Goal: Find specific fact: Find specific fact

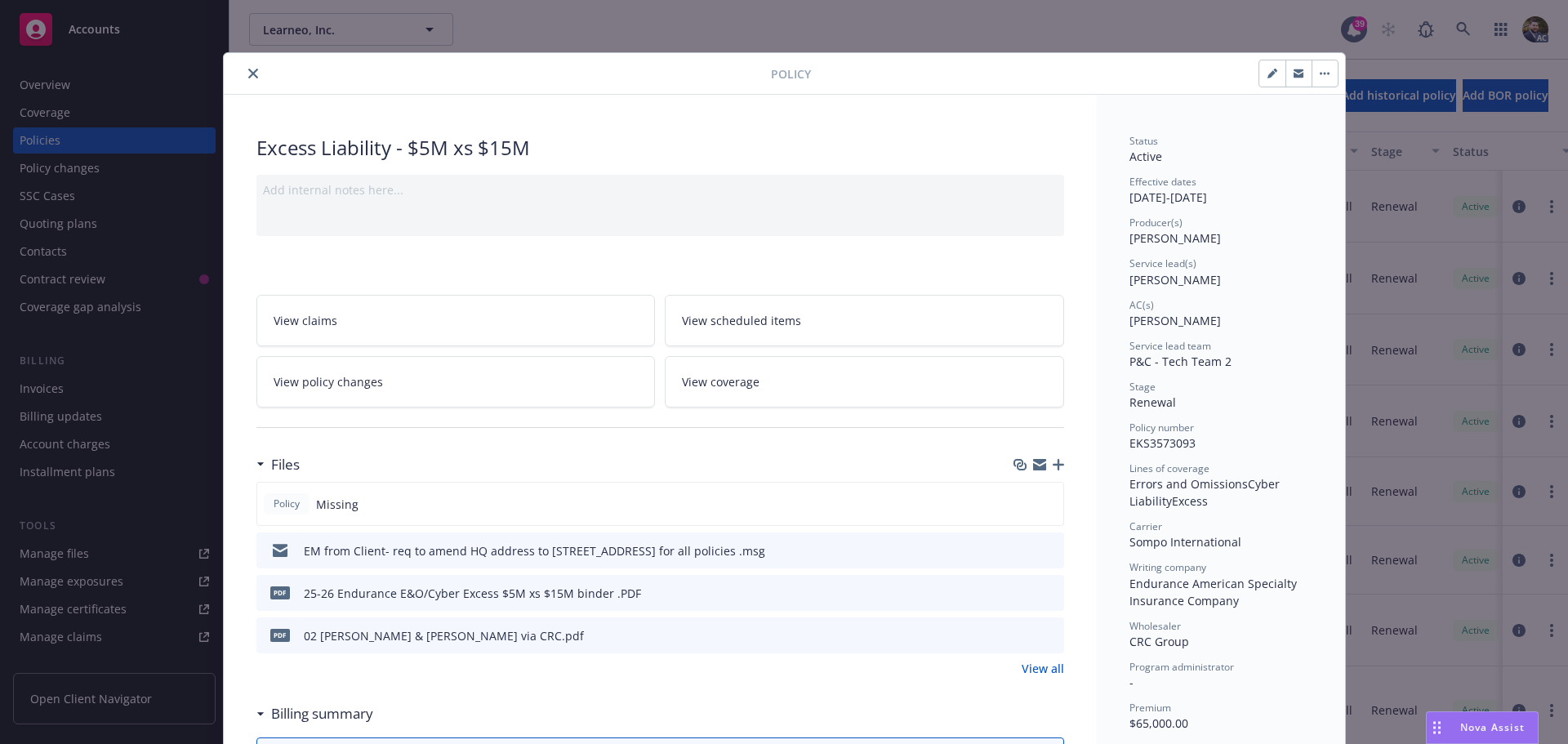
scroll to position [49, 0]
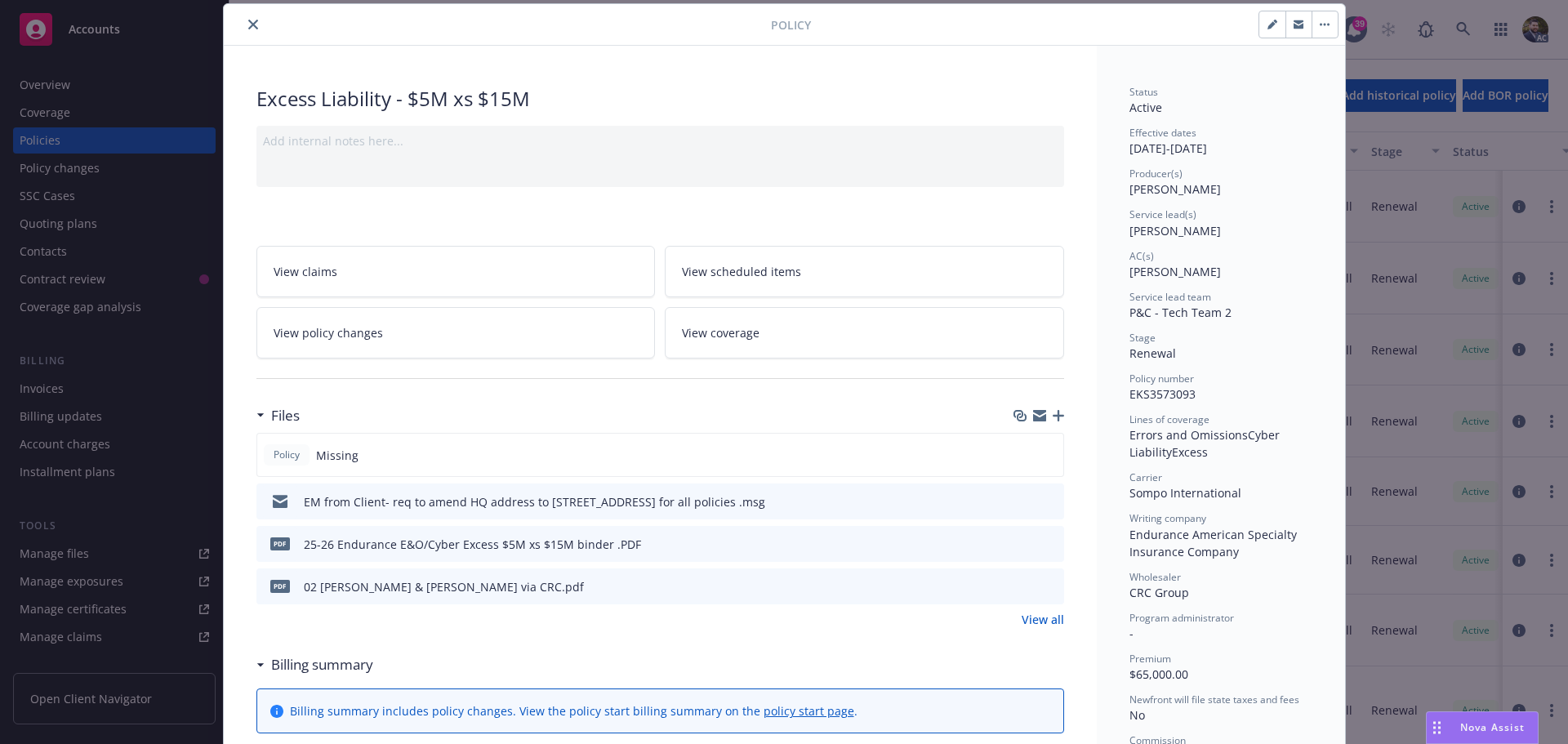
click at [243, 20] on button "close" at bounding box center [253, 25] width 20 height 20
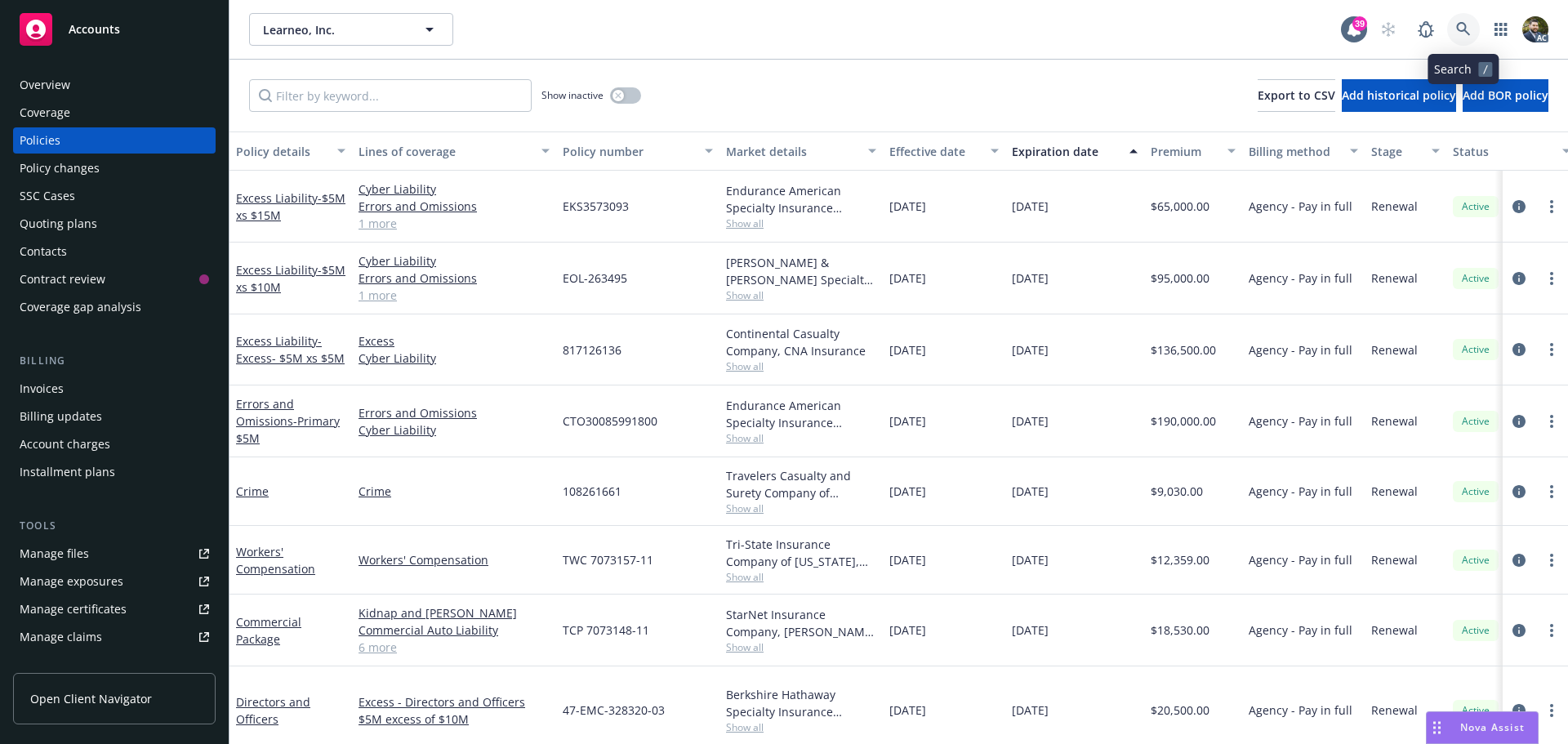
click at [1455, 22] on link at bounding box center [1464, 29] width 33 height 33
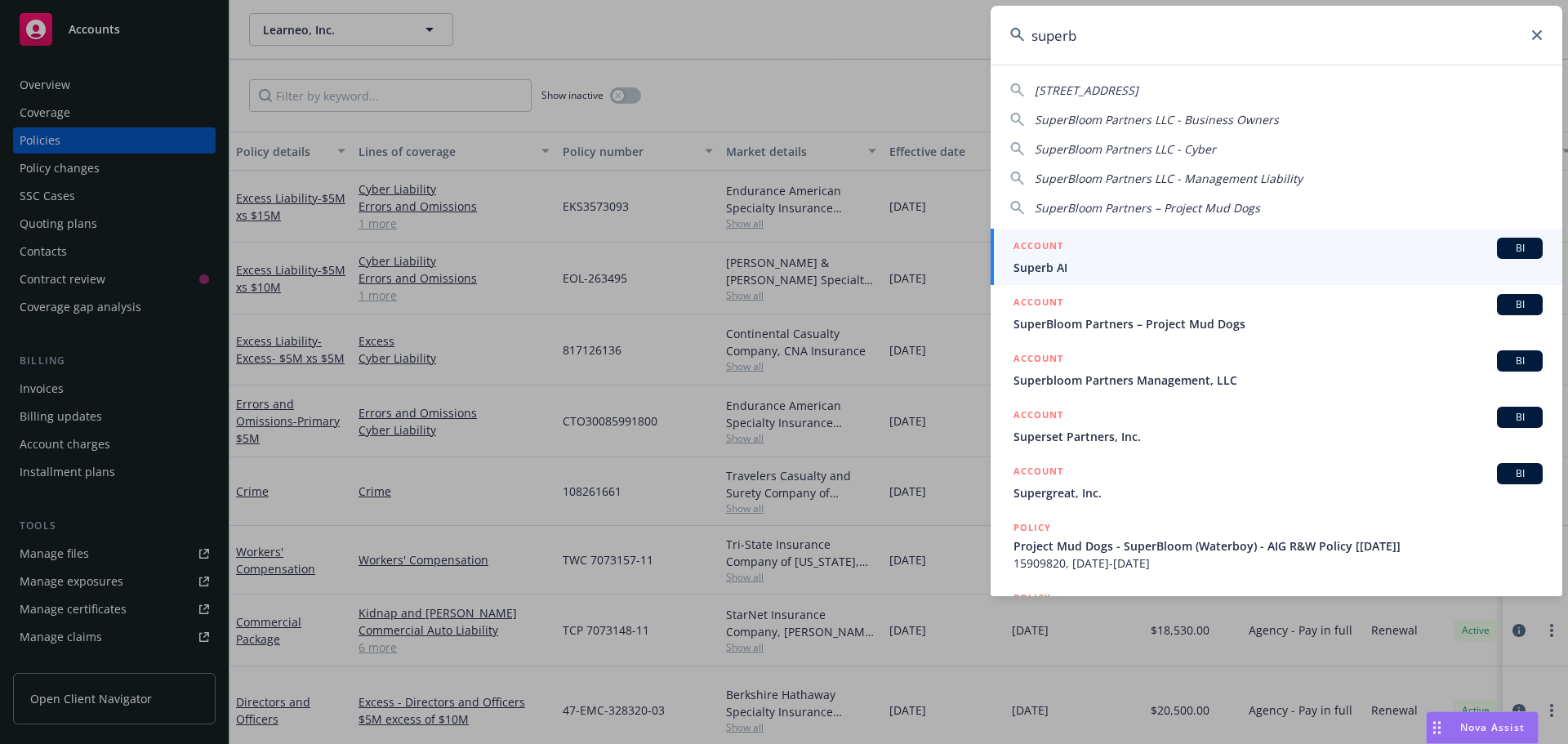
click at [1217, 34] on input "superb" at bounding box center [1276, 35] width 571 height 59
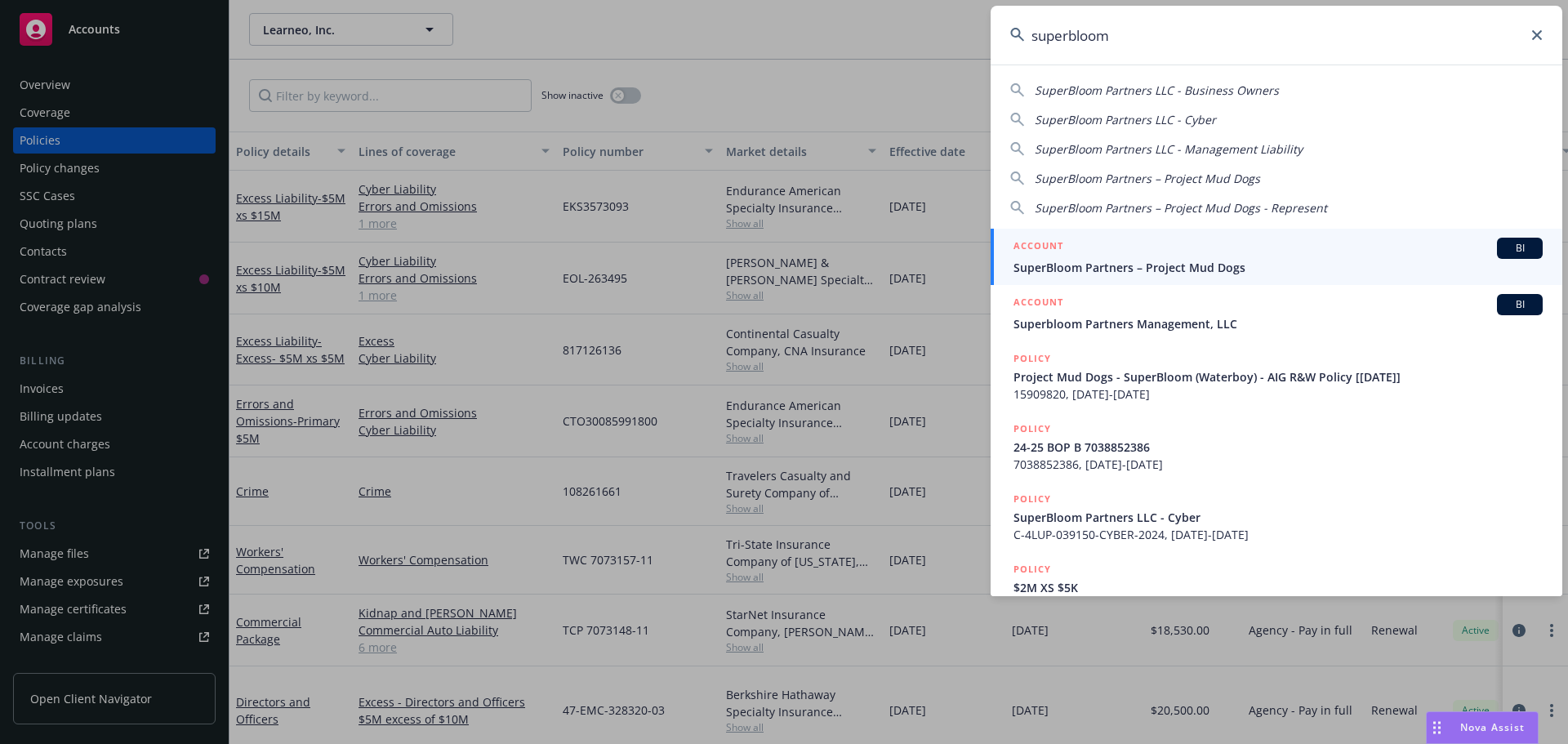
type input "superbloom"
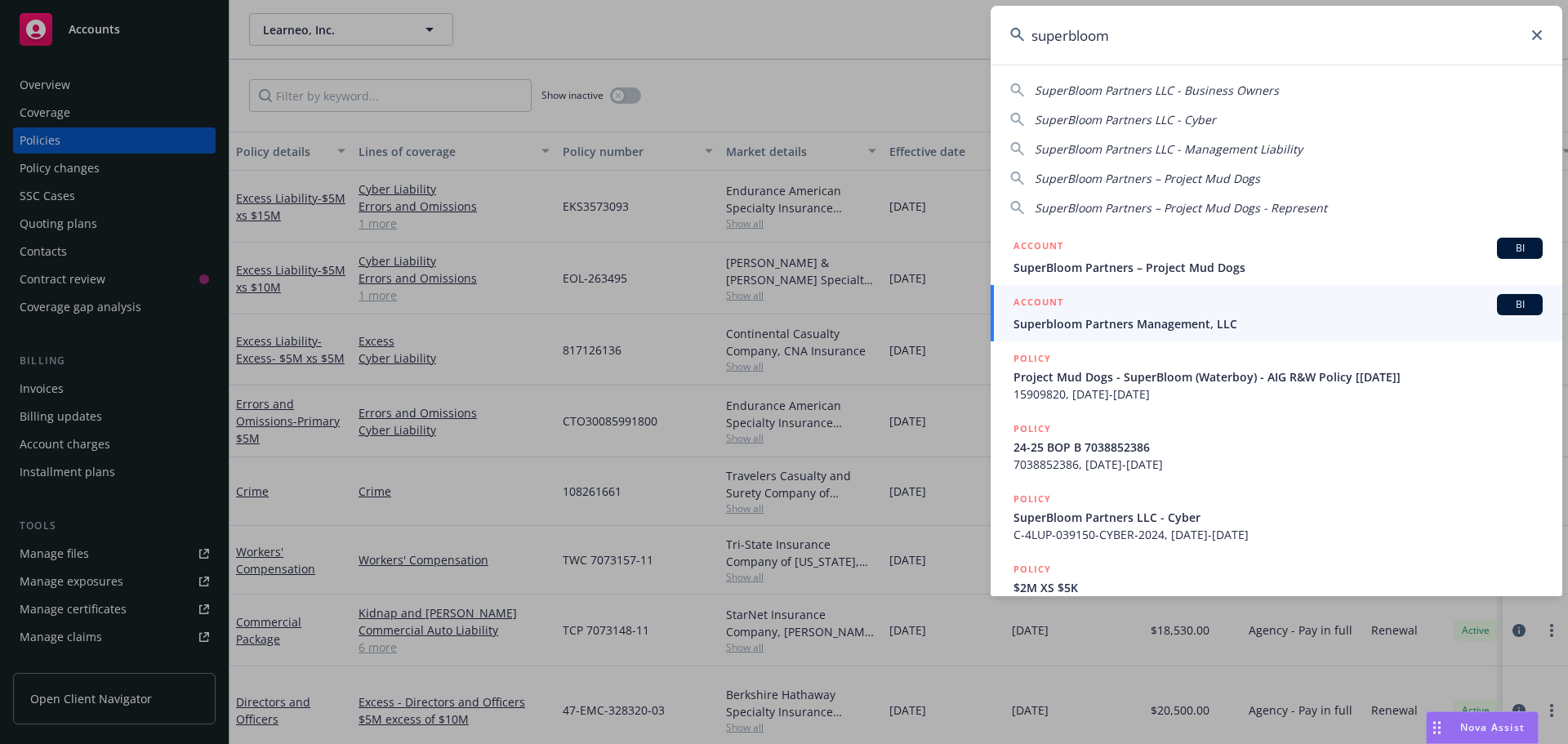
click at [1216, 317] on span "Superbloom Partners Management, LLC" at bounding box center [1278, 323] width 530 height 17
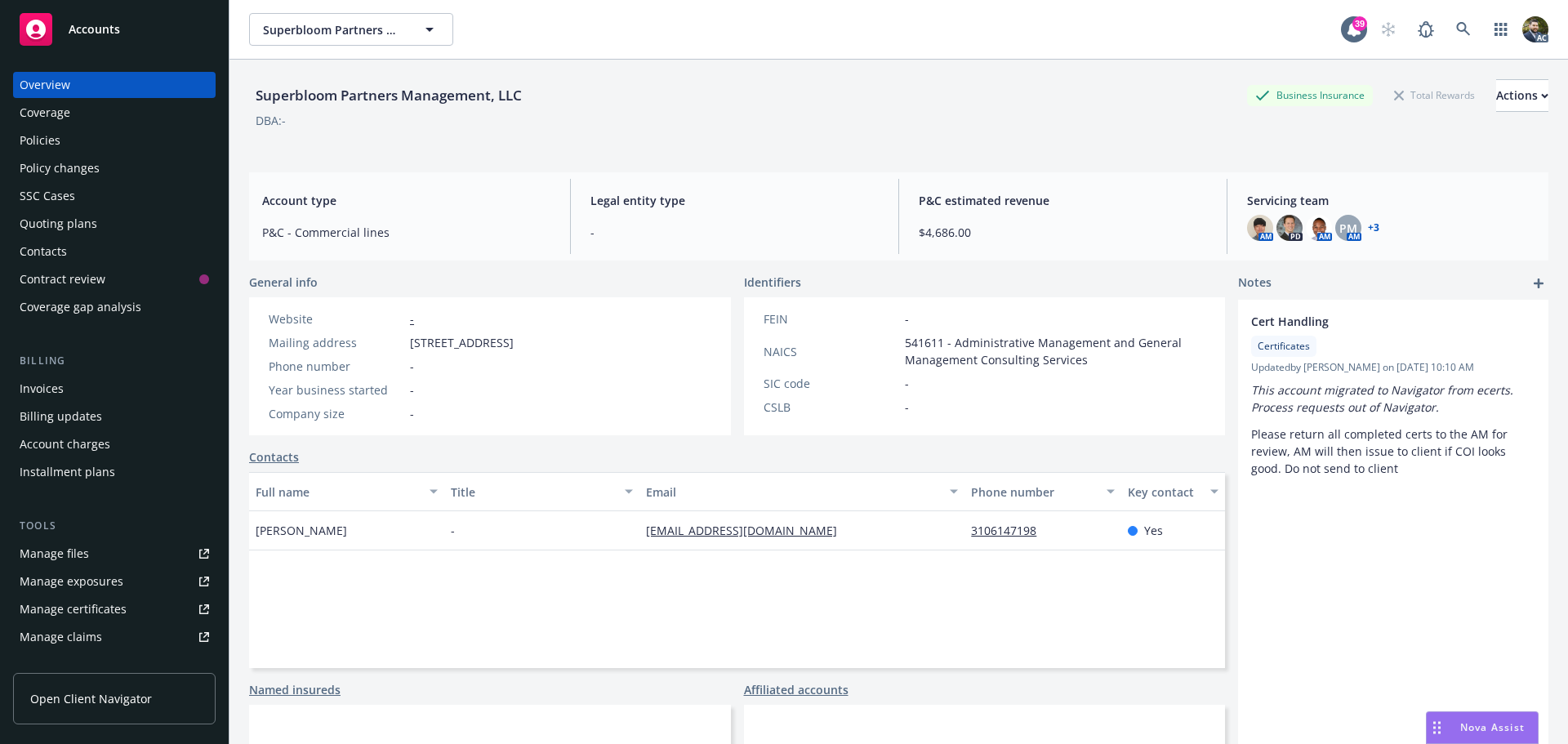
click at [78, 134] on div "Policies" at bounding box center [114, 140] width 190 height 26
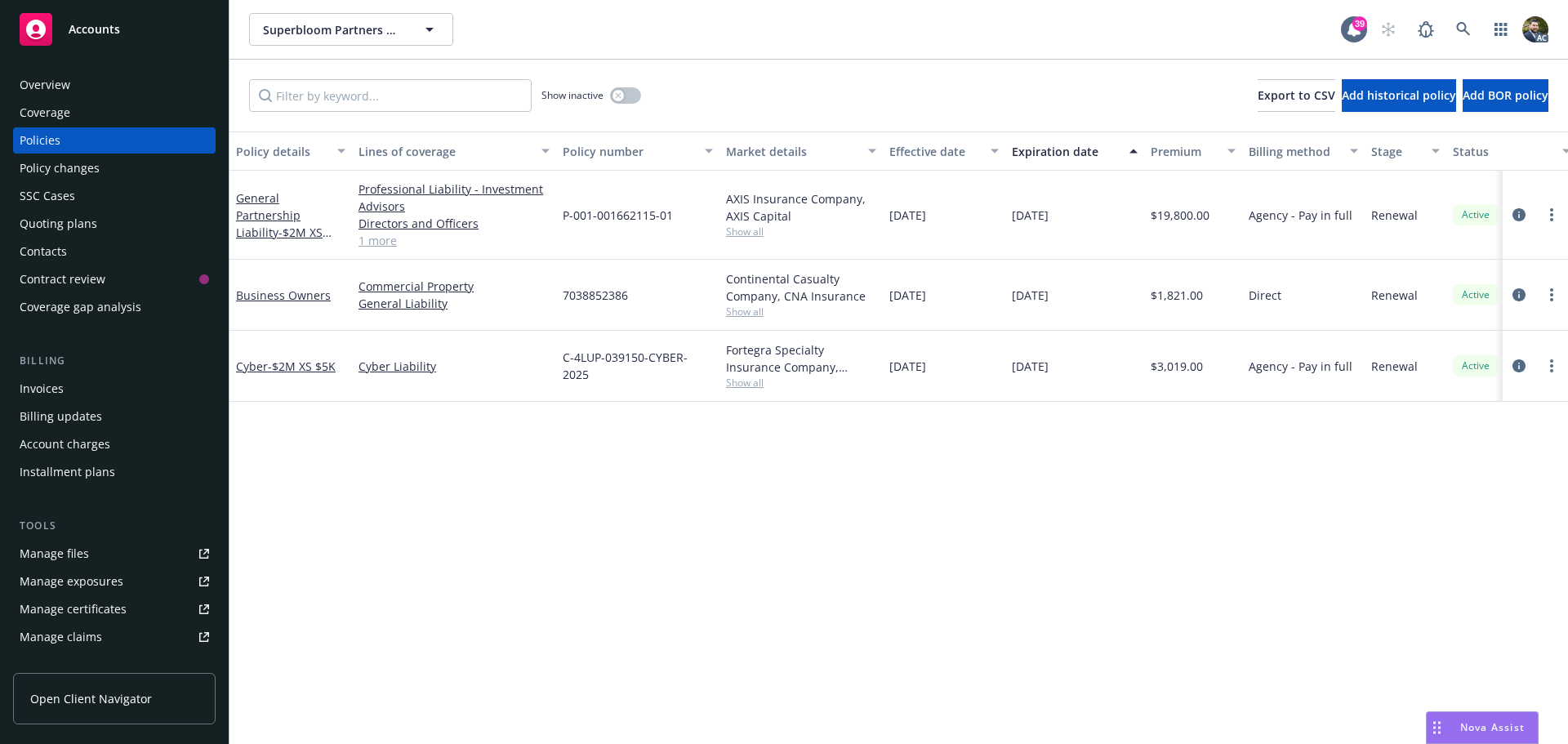
click at [755, 315] on span "Show all" at bounding box center [800, 311] width 150 height 14
drag, startPoint x: 1083, startPoint y: 291, endPoint x: 1015, endPoint y: 296, distance: 68.2
click at [1015, 296] on div "[DATE]" at bounding box center [1075, 295] width 139 height 71
copy span "[DATE]"
drag, startPoint x: 628, startPoint y: 297, endPoint x: 566, endPoint y: 296, distance: 62.0
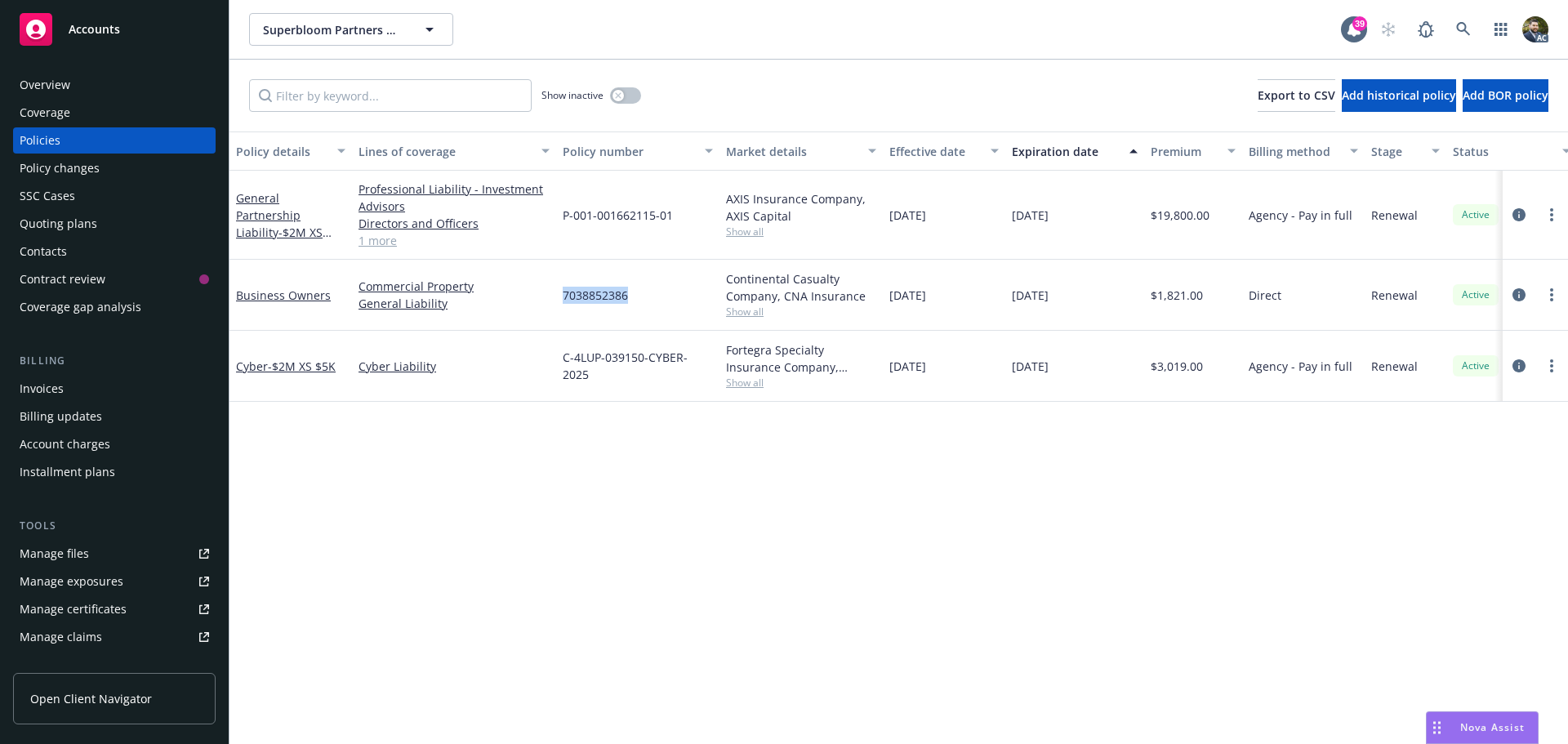
click at [566, 296] on span "7038852386" at bounding box center [596, 295] width 65 height 17
copy span "7038852386"
